Goal: Contribute content: Contribute content

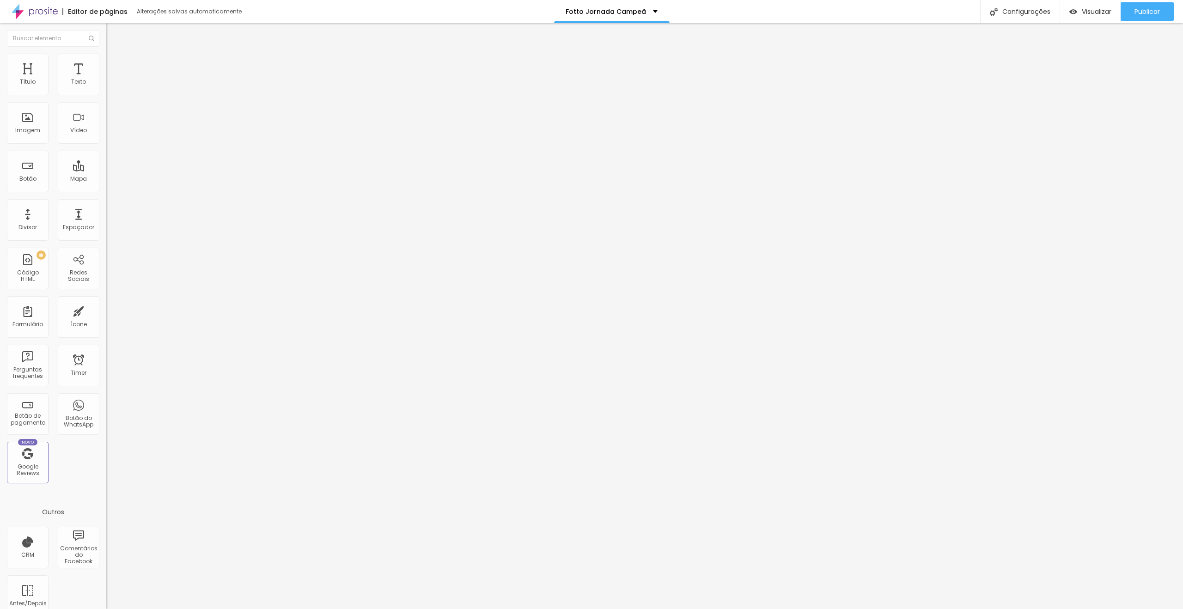
click at [115, 64] on span "Avançado" at bounding box center [130, 60] width 30 height 8
click at [106, 388] on div at bounding box center [159, 388] width 106 height 0
drag, startPoint x: 92, startPoint y: 222, endPoint x: 90, endPoint y: 240, distance: 17.8
click at [106, 394] on div at bounding box center [159, 394] width 106 height 0
click at [106, 399] on div at bounding box center [159, 399] width 106 height 0
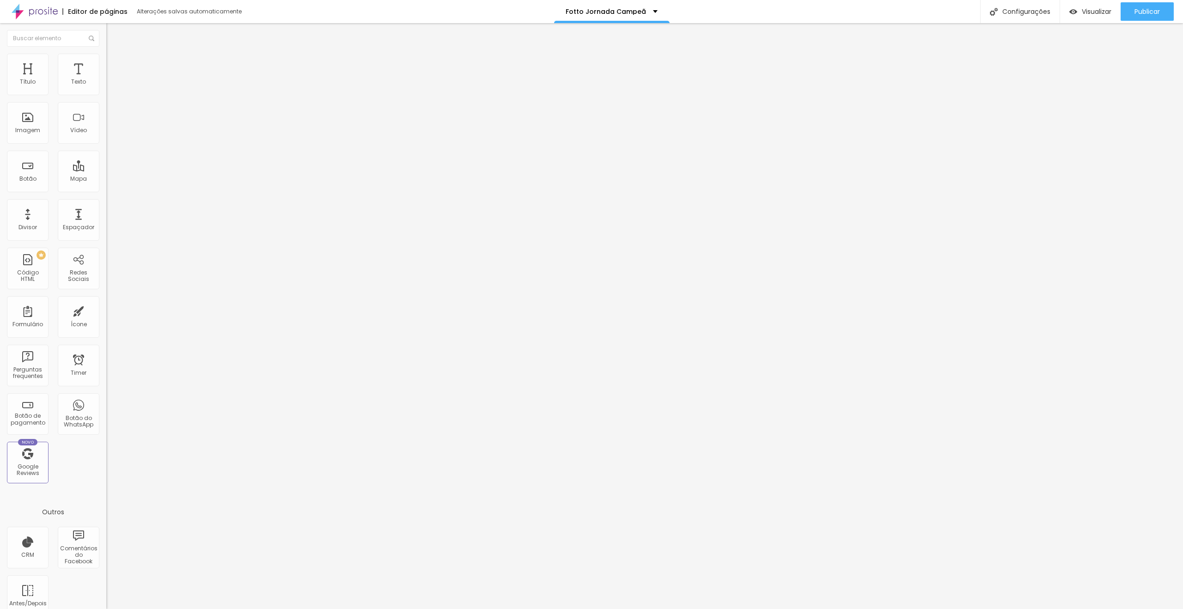
click at [106, 137] on button "button" at bounding box center [112, 132] width 13 height 10
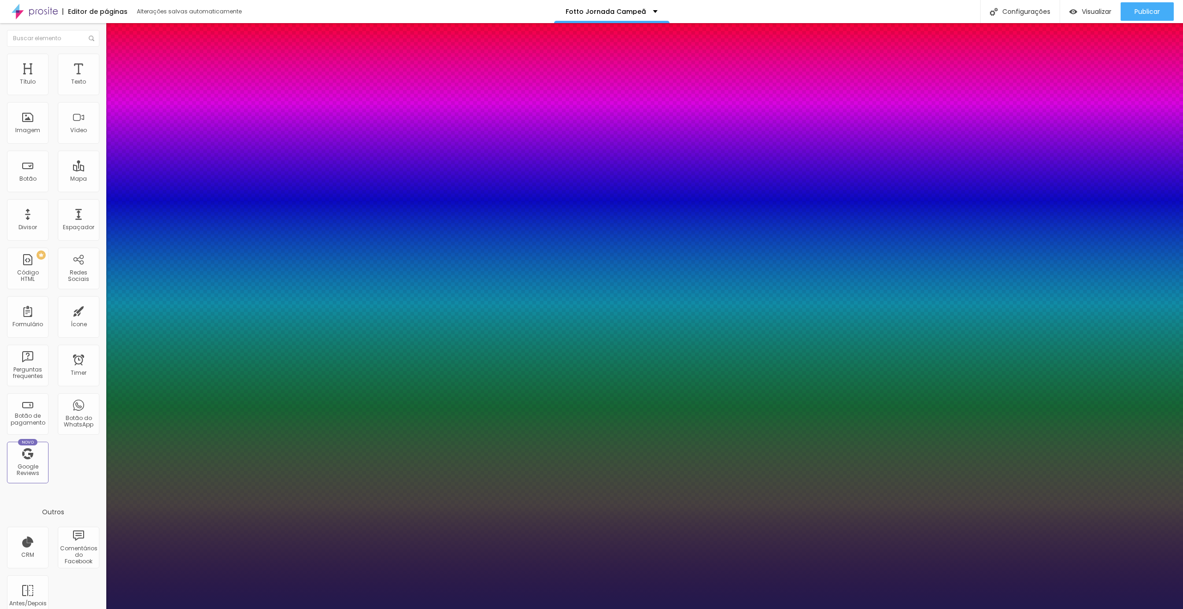
type input "1"
type input "21"
type input "1"
type input "22"
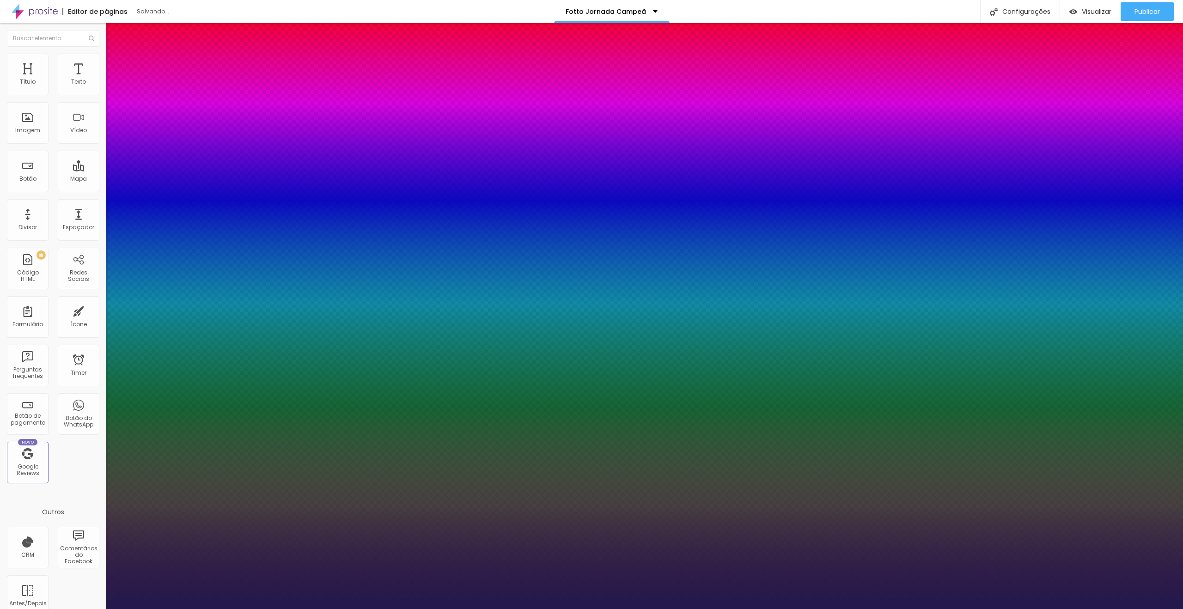
type input "22"
type input "1"
type input "27"
type input "1"
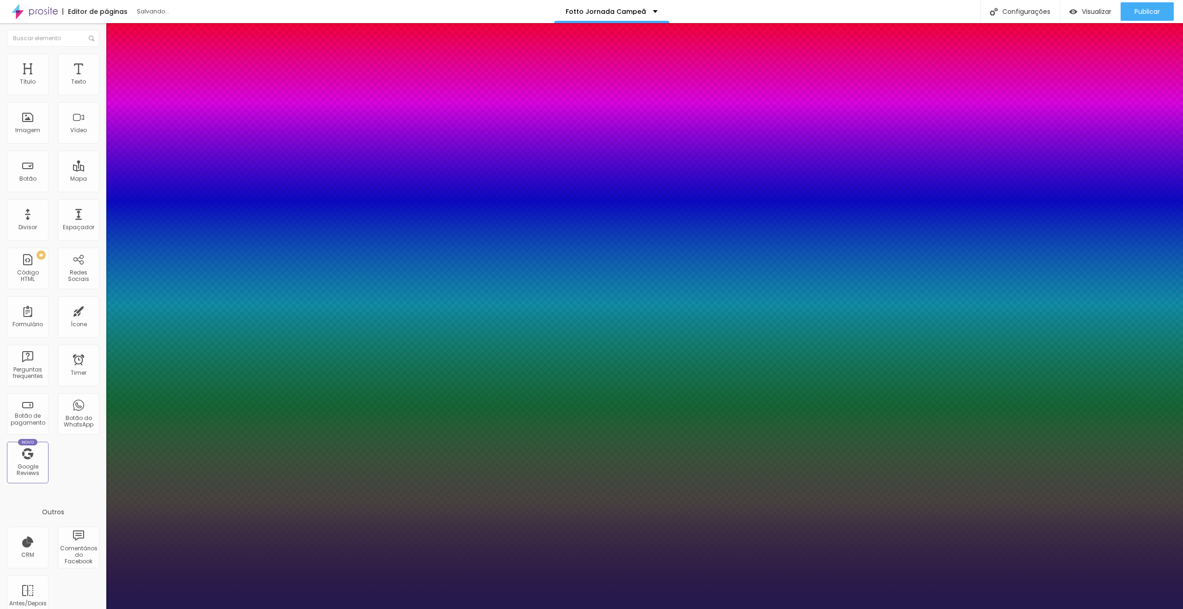
type input "29"
type input "1"
type input "31"
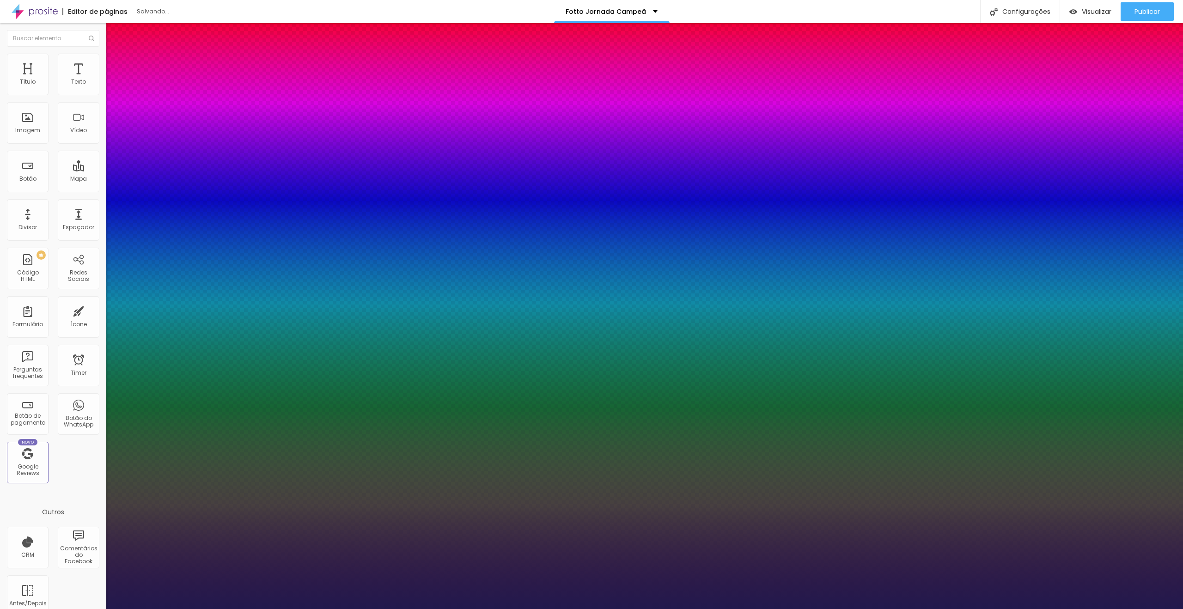
type input "1"
type input "32"
type input "1"
type input "33"
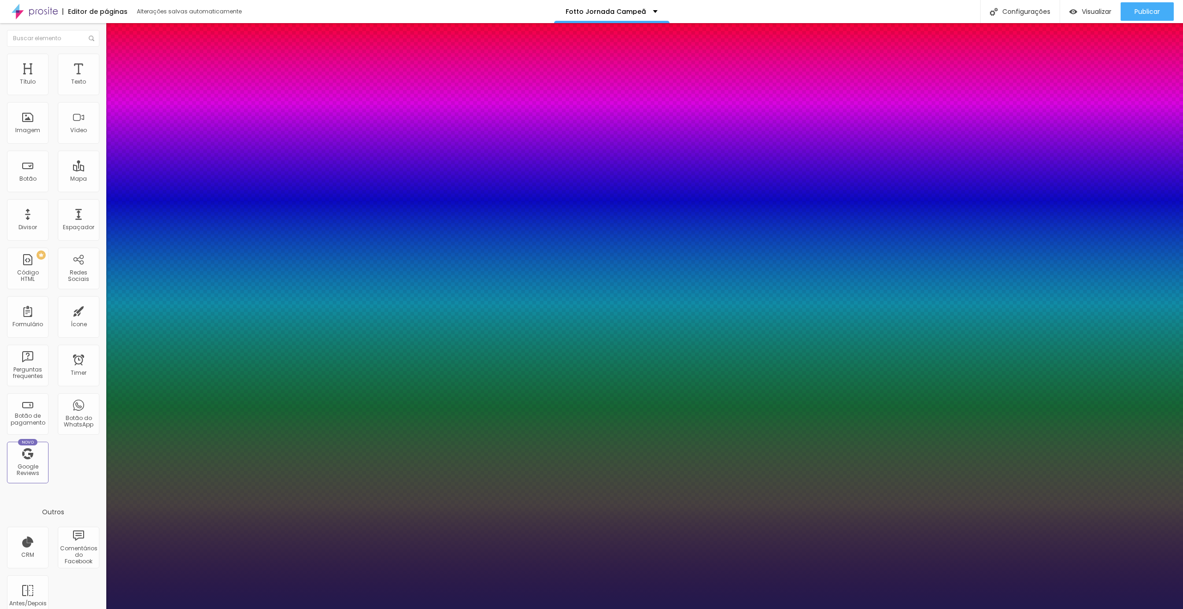
type input "33"
type input "1"
type input "34"
type input "1"
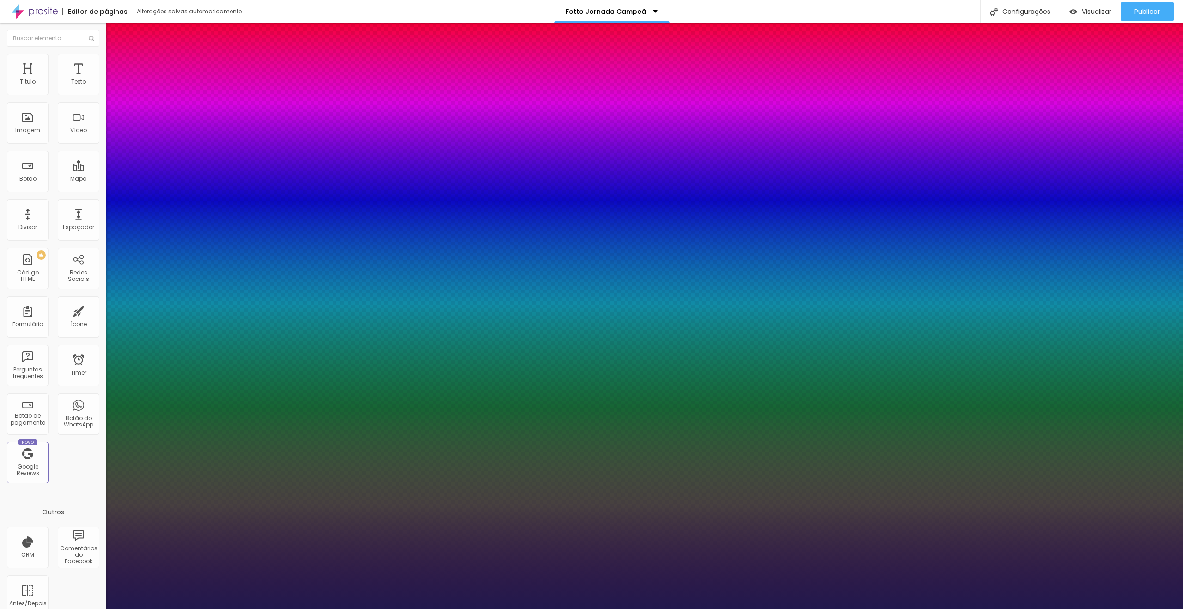
type input "35"
type input "1"
type input "36"
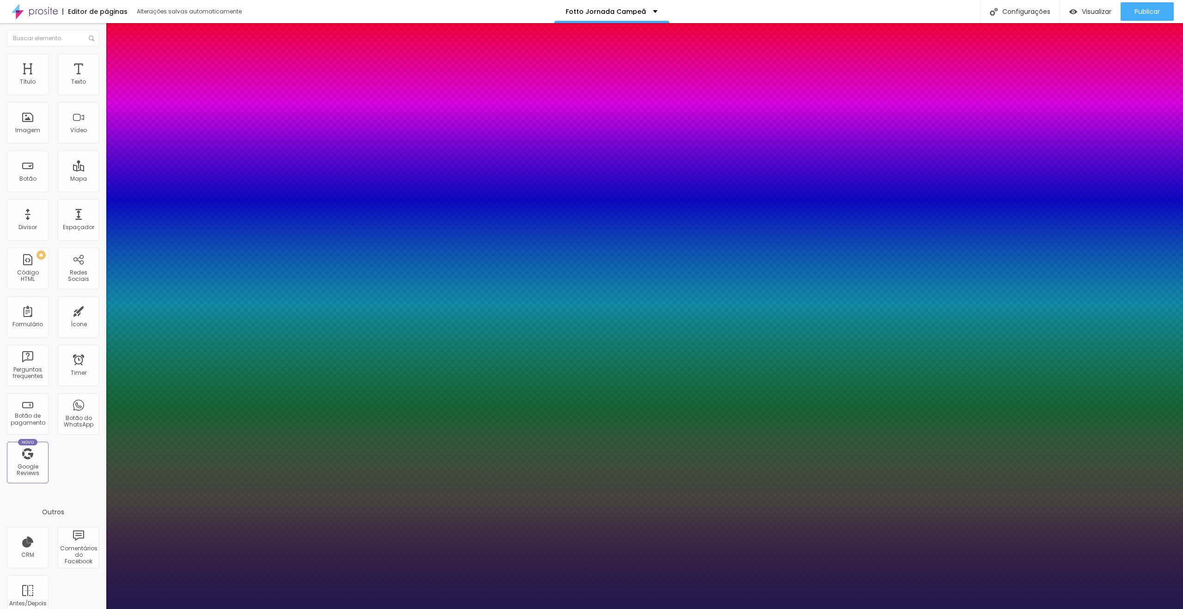
type input "1"
type input "37"
type input "1"
type input "36"
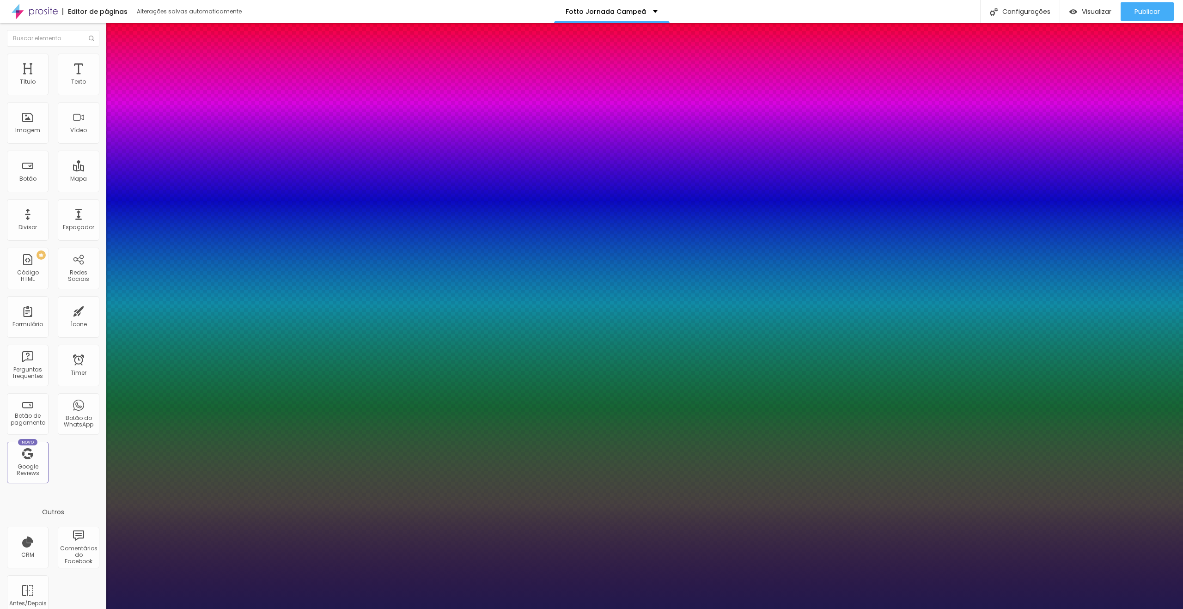
type input "36"
type input "1"
drag, startPoint x: 128, startPoint y: 260, endPoint x: 139, endPoint y: 261, distance: 10.2
type input "36"
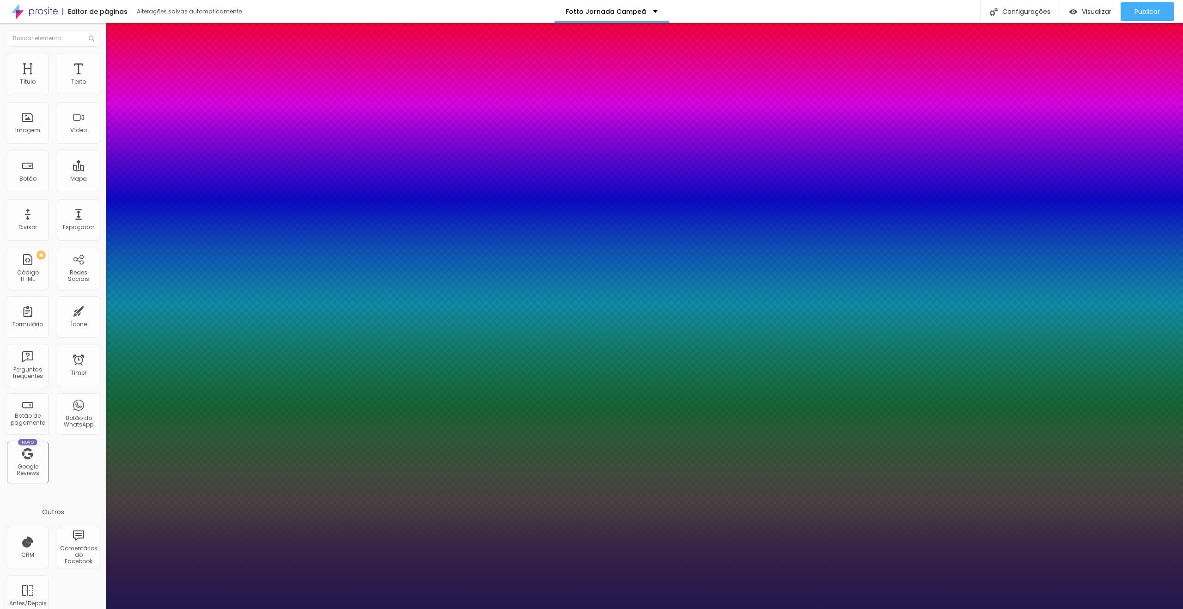
type input "1"
click at [922, 608] on div at bounding box center [591, 609] width 1183 height 0
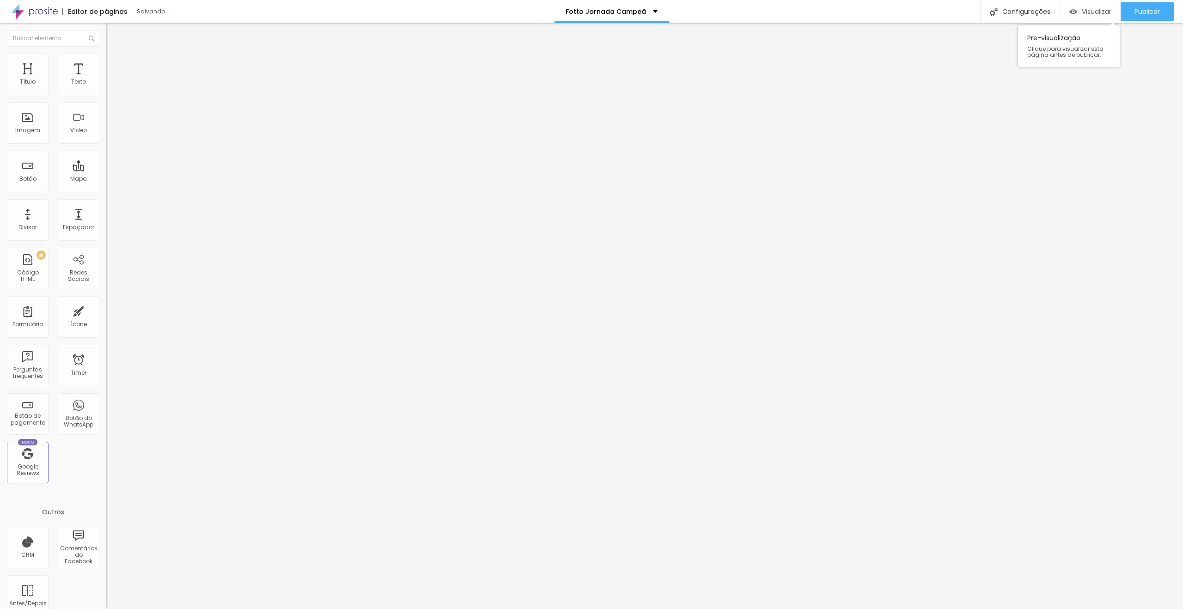
click at [1092, 13] on span "Visualizar" at bounding box center [1096, 11] width 30 height 7
click at [1087, 15] on span "Visualizar" at bounding box center [1096, 11] width 30 height 7
click at [106, 137] on button "button" at bounding box center [112, 132] width 13 height 10
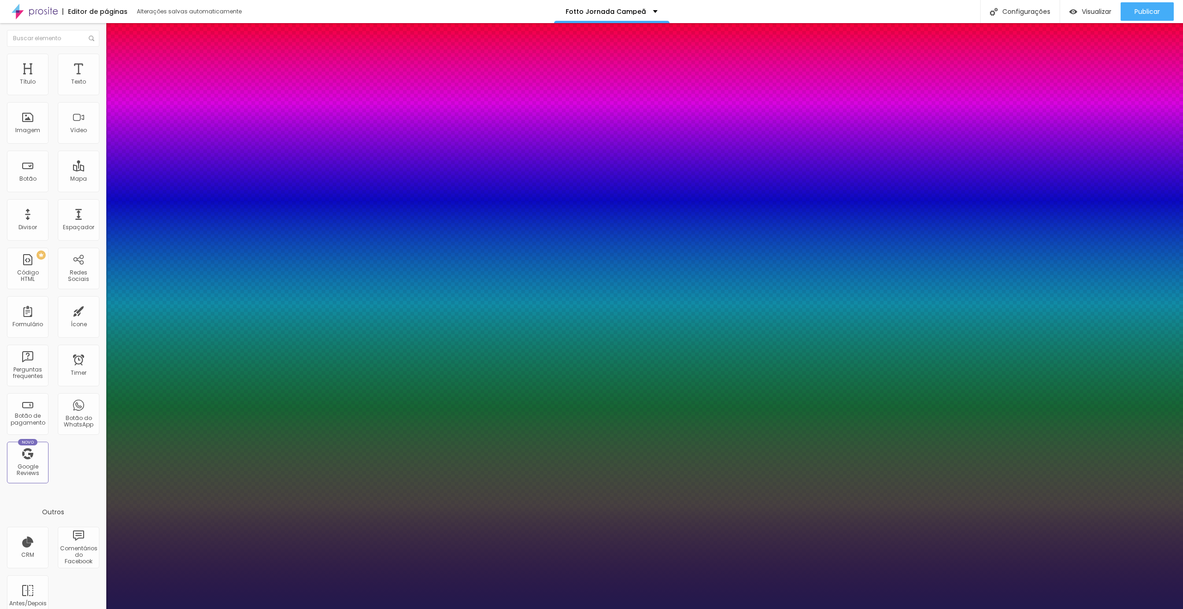
type input "1"
type input "33"
type input "1"
type input "28"
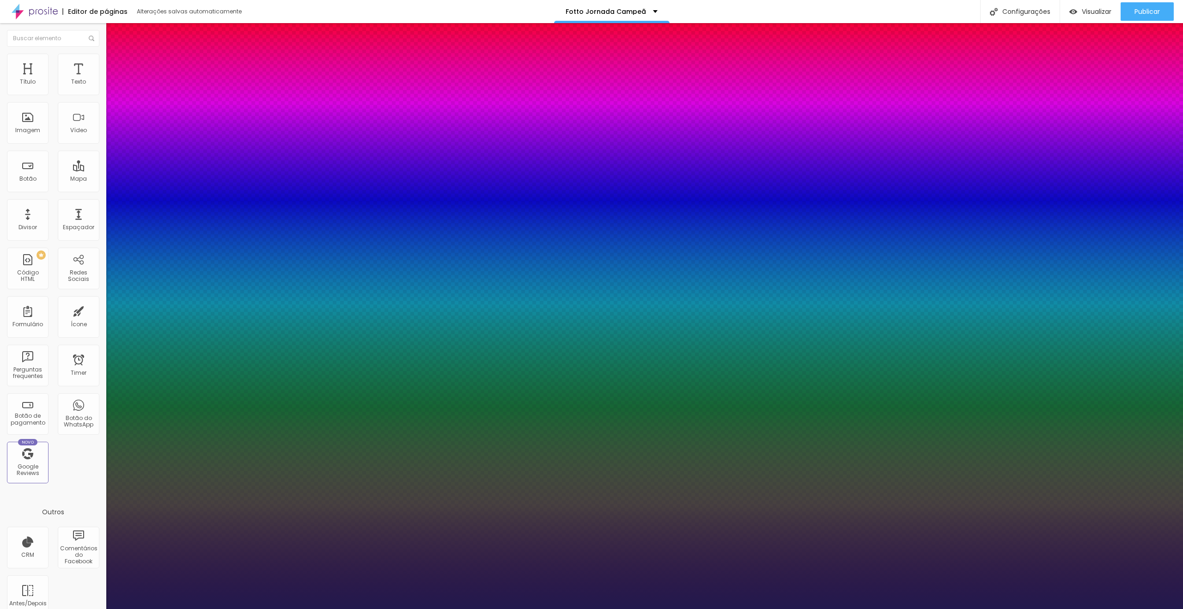
type input "28"
type input "1"
type input "27"
type input "1"
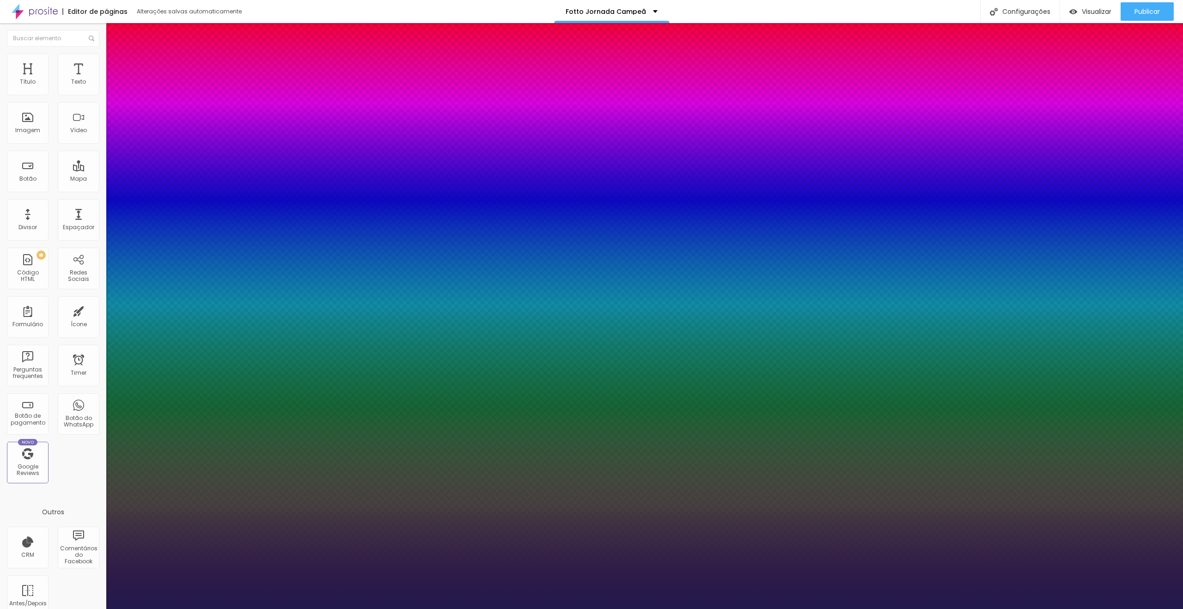
type input "28"
type input "1"
type input "31"
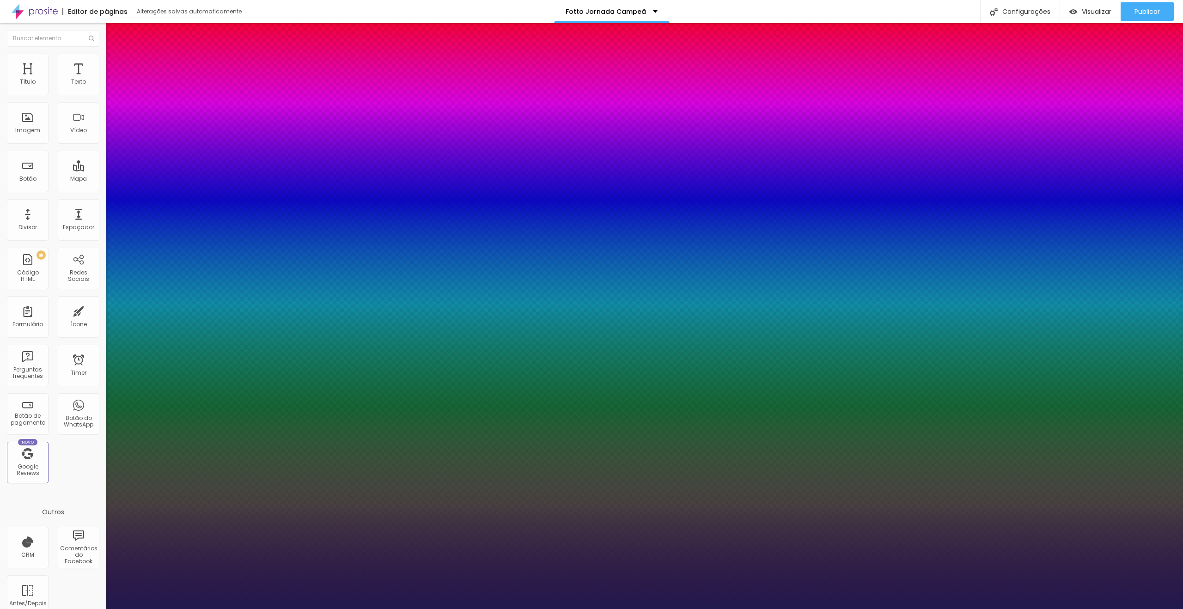
type input "1"
type input "32"
type input "1"
drag, startPoint x: 137, startPoint y: 262, endPoint x: 250, endPoint y: 298, distance: 119.2
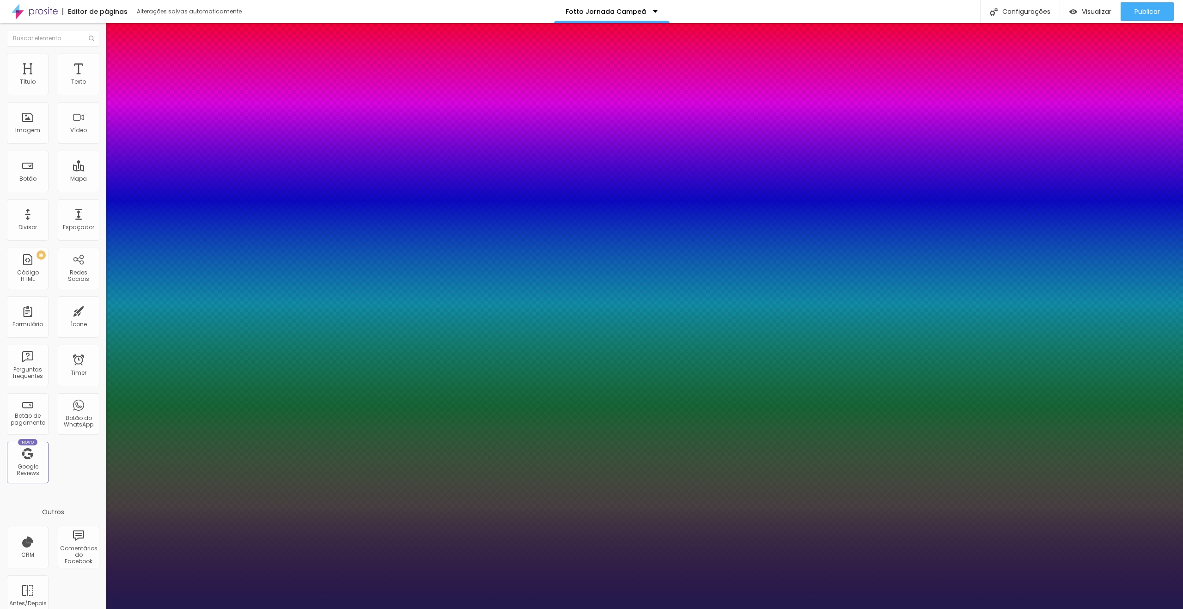
type input "35"
type input "1"
type input "31"
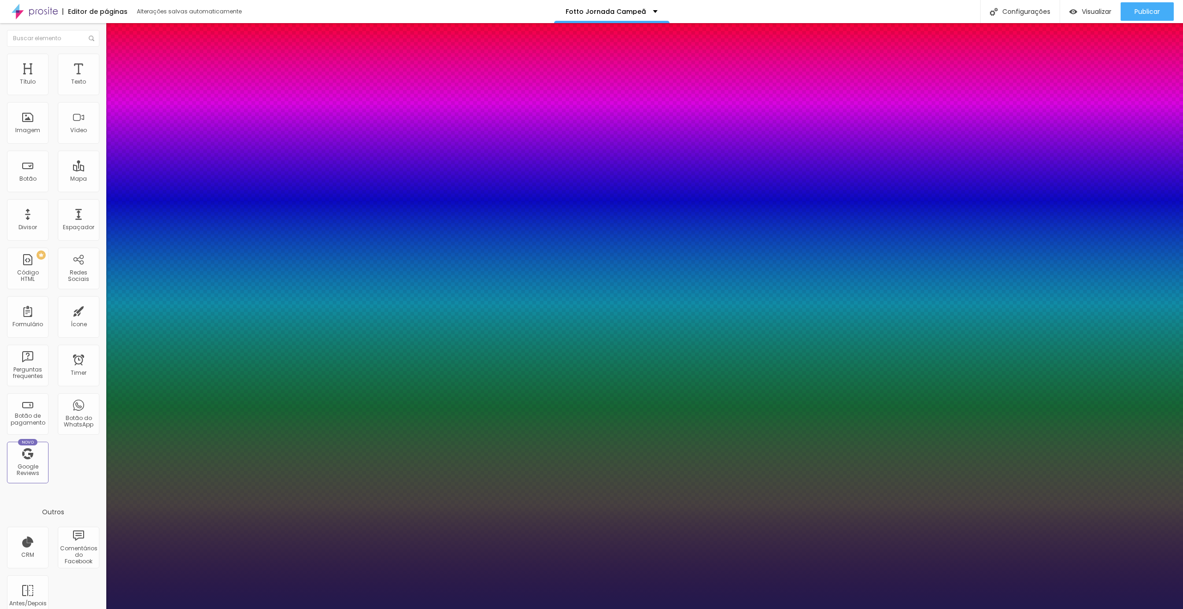
type input "31"
type input "1"
type input "28"
type input "1"
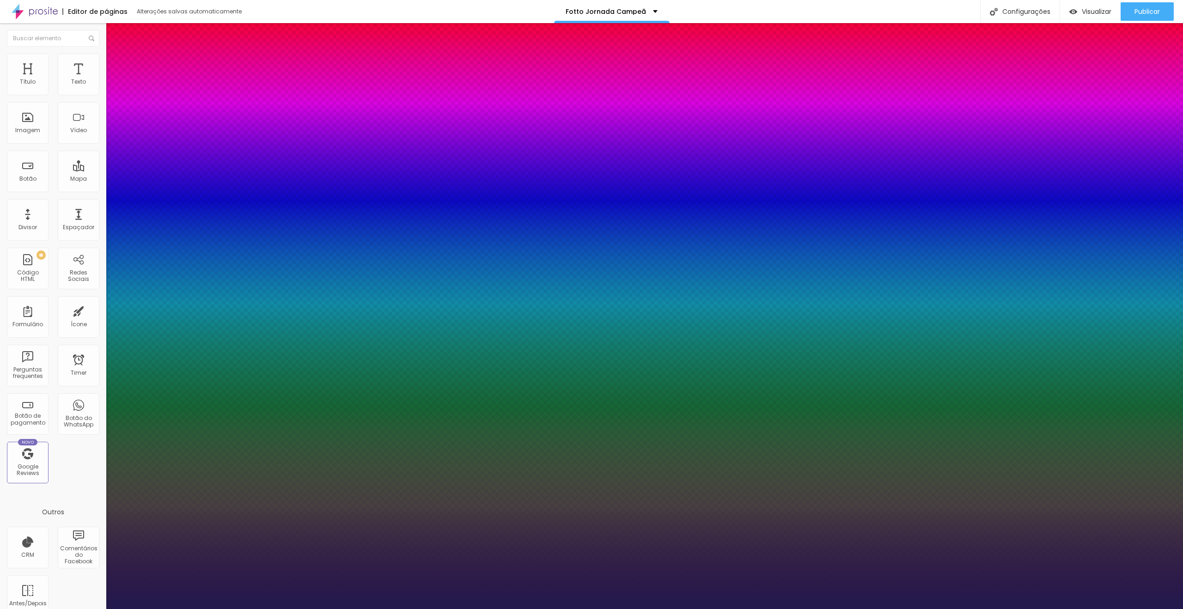
type input "27"
type input "1"
type input "28"
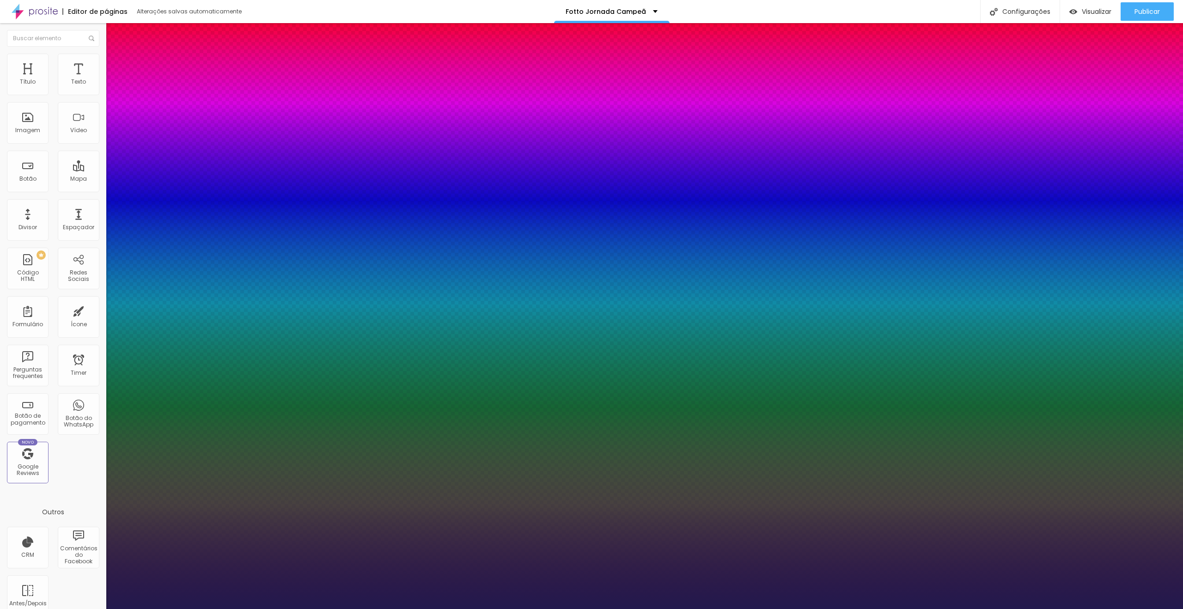
type input "1"
type input "28"
type input "1"
click at [512, 608] on div at bounding box center [591, 609] width 1183 height 0
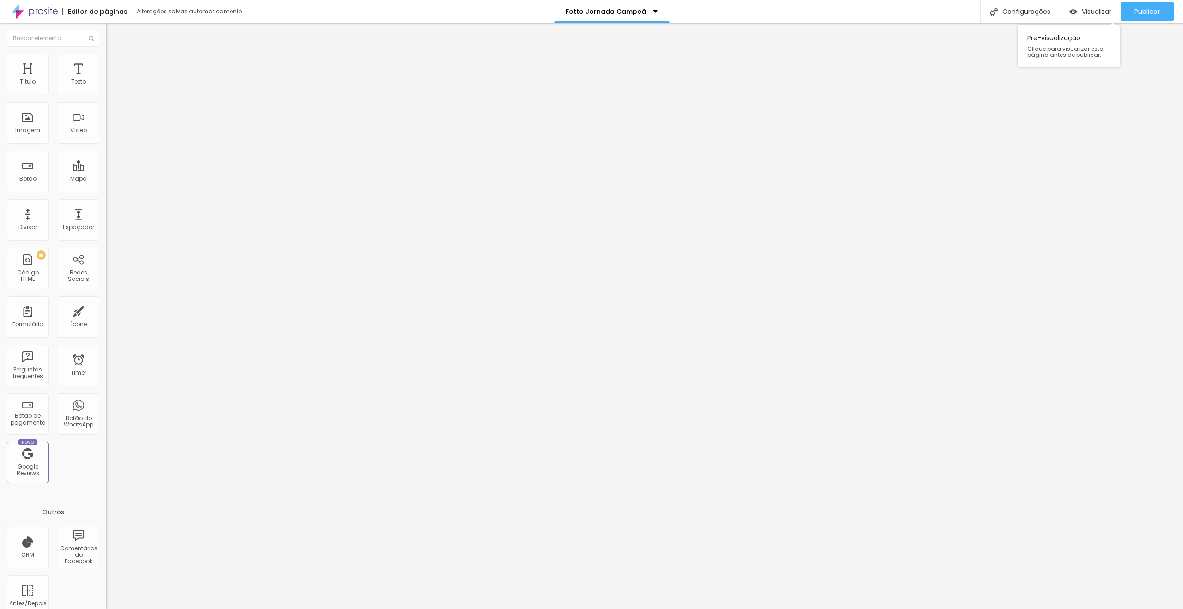
click at [1146, 11] on span "Publicar" at bounding box center [1146, 11] width 25 height 7
